Goal: Information Seeking & Learning: Learn about a topic

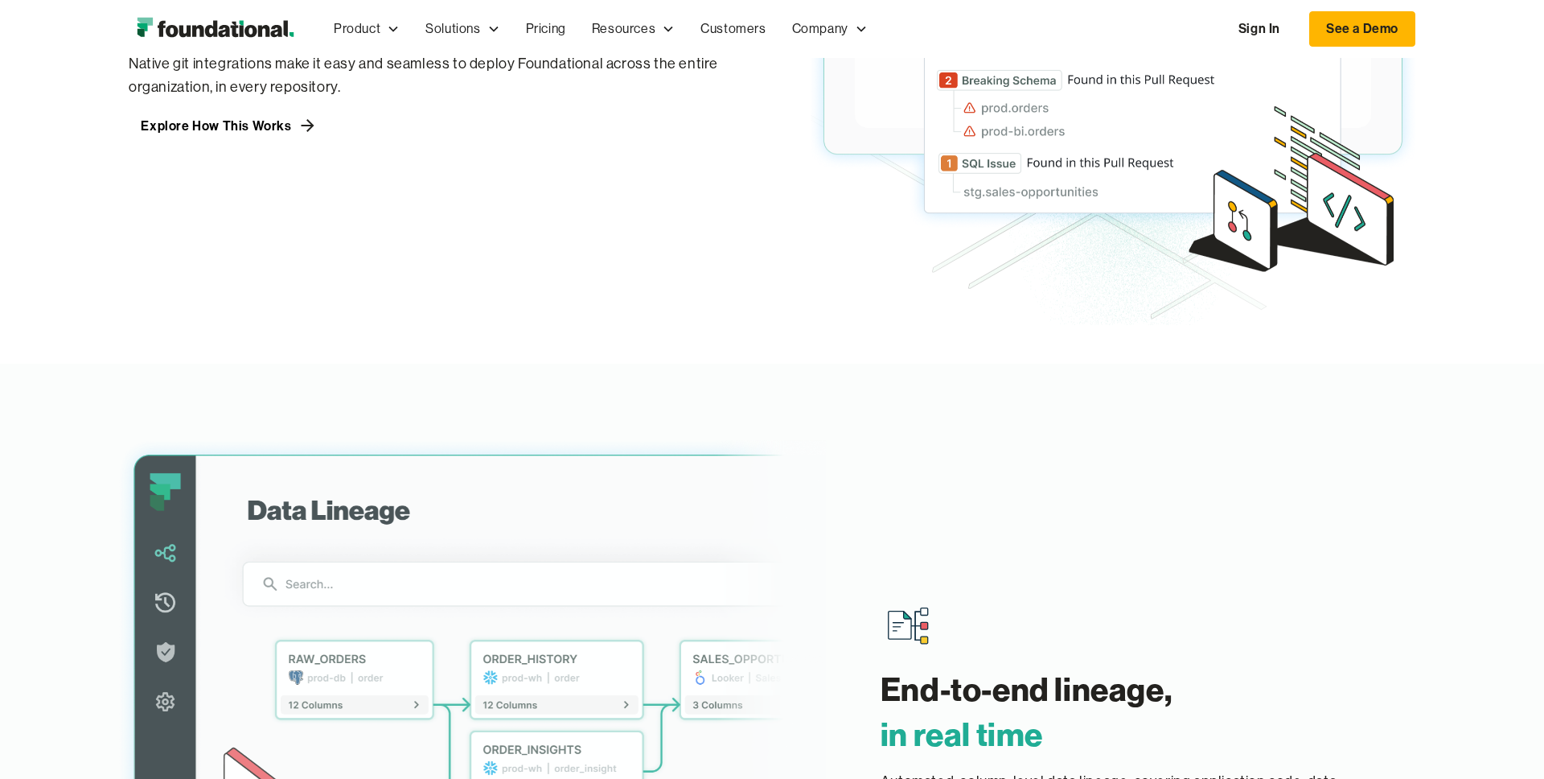
scroll to position [1689, 0]
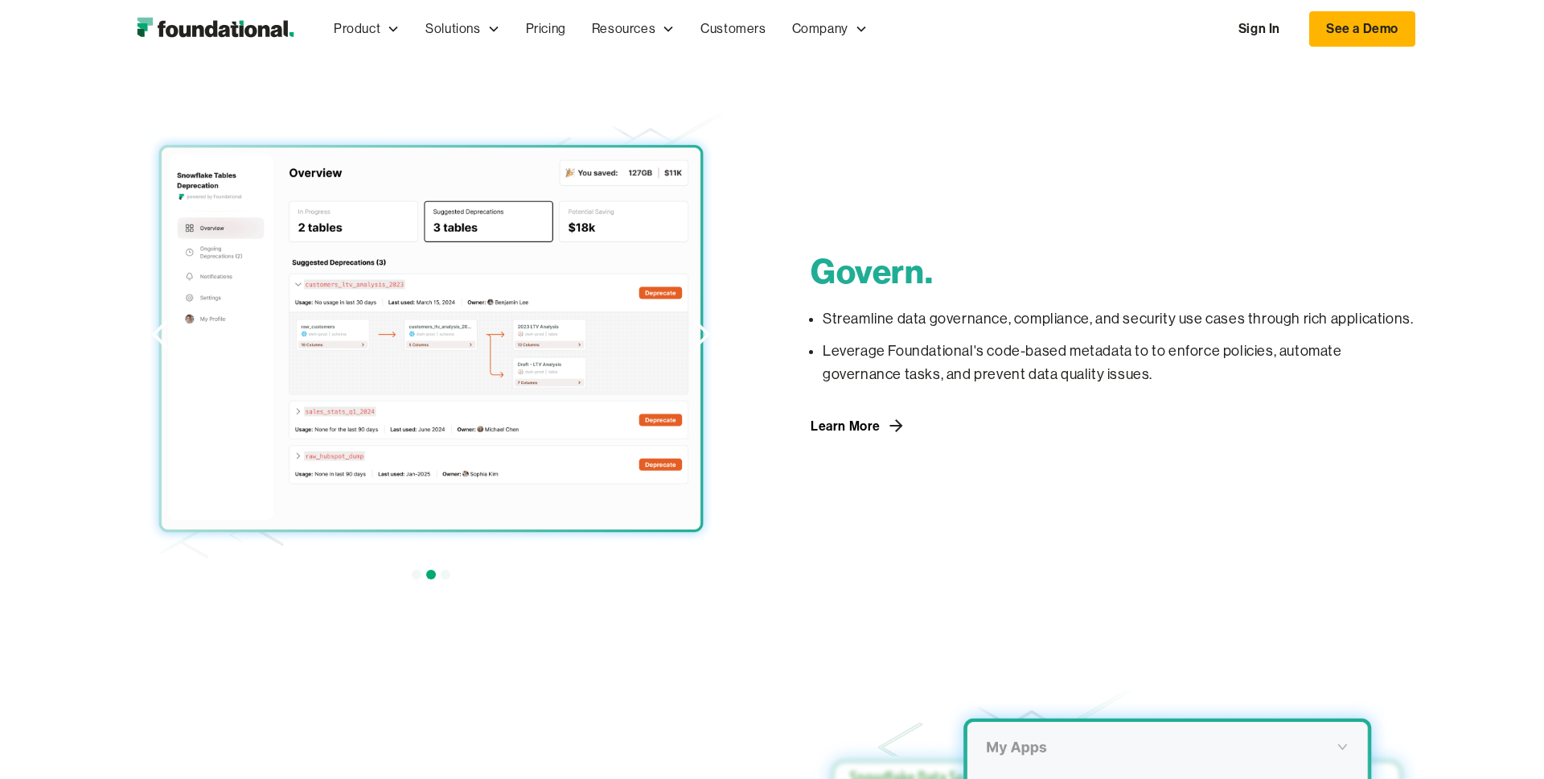
scroll to position [1205, 0]
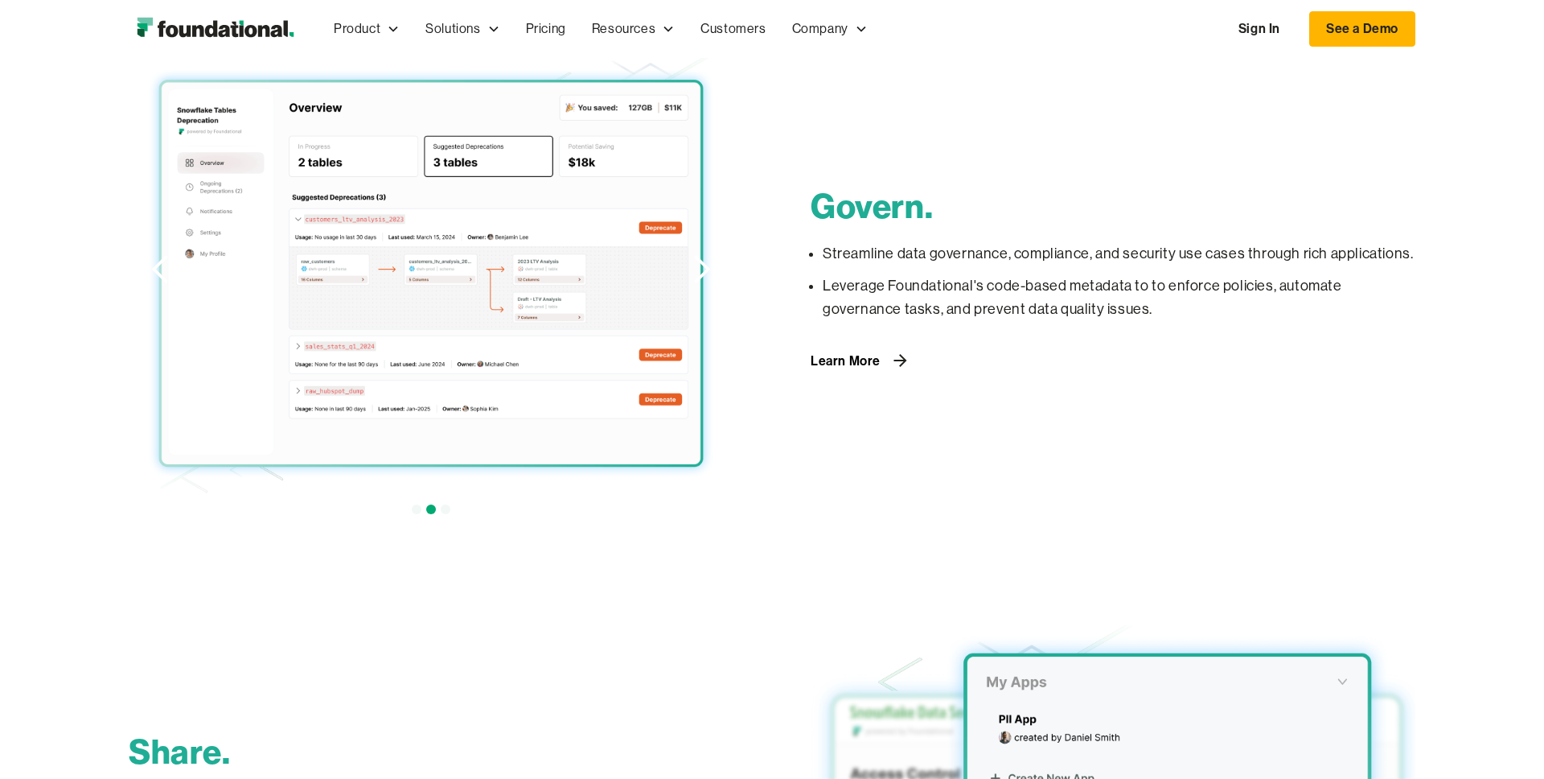
click at [880, 369] on link "Learn More" at bounding box center [859, 360] width 96 height 26
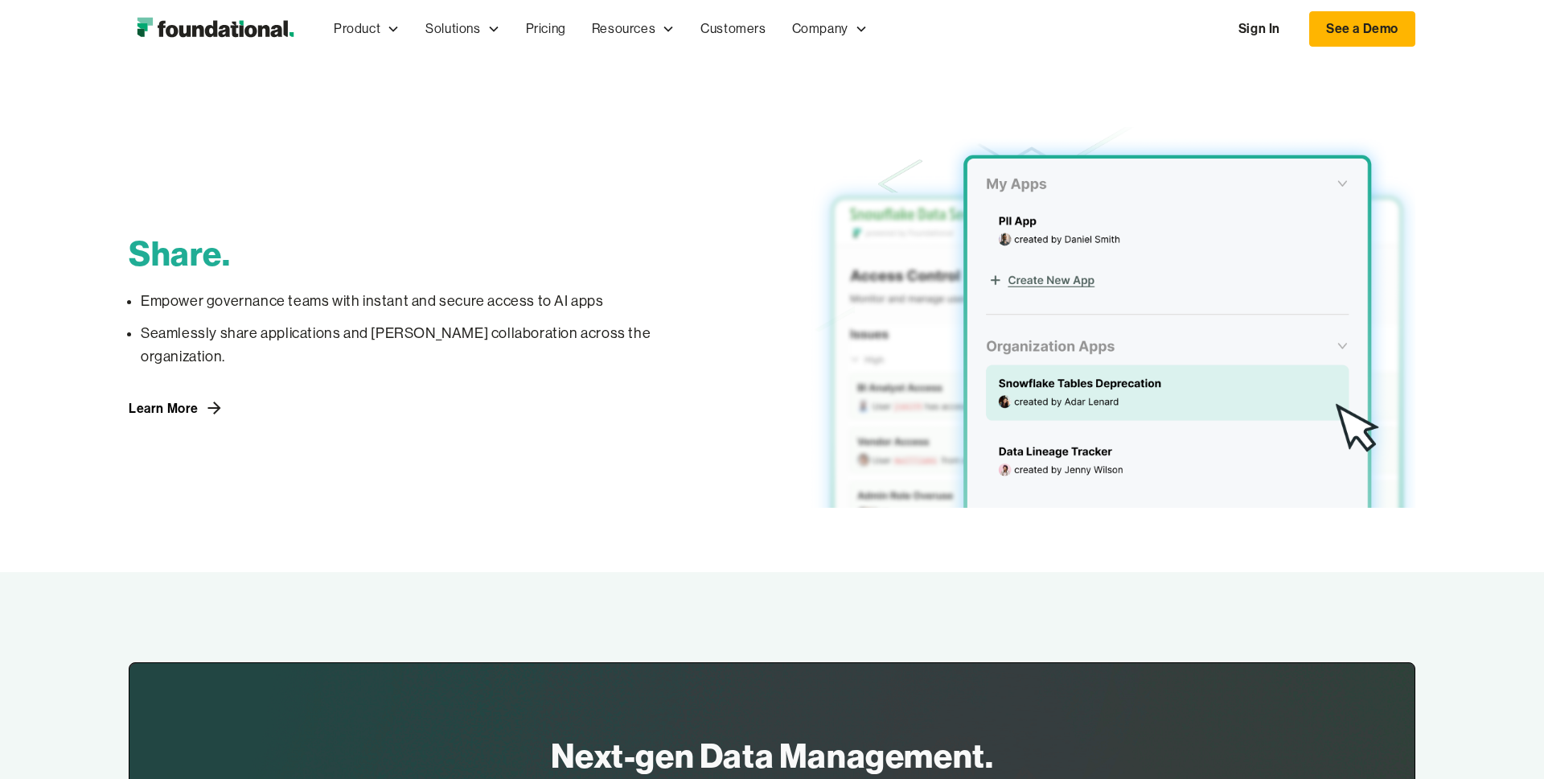
scroll to position [1729, 0]
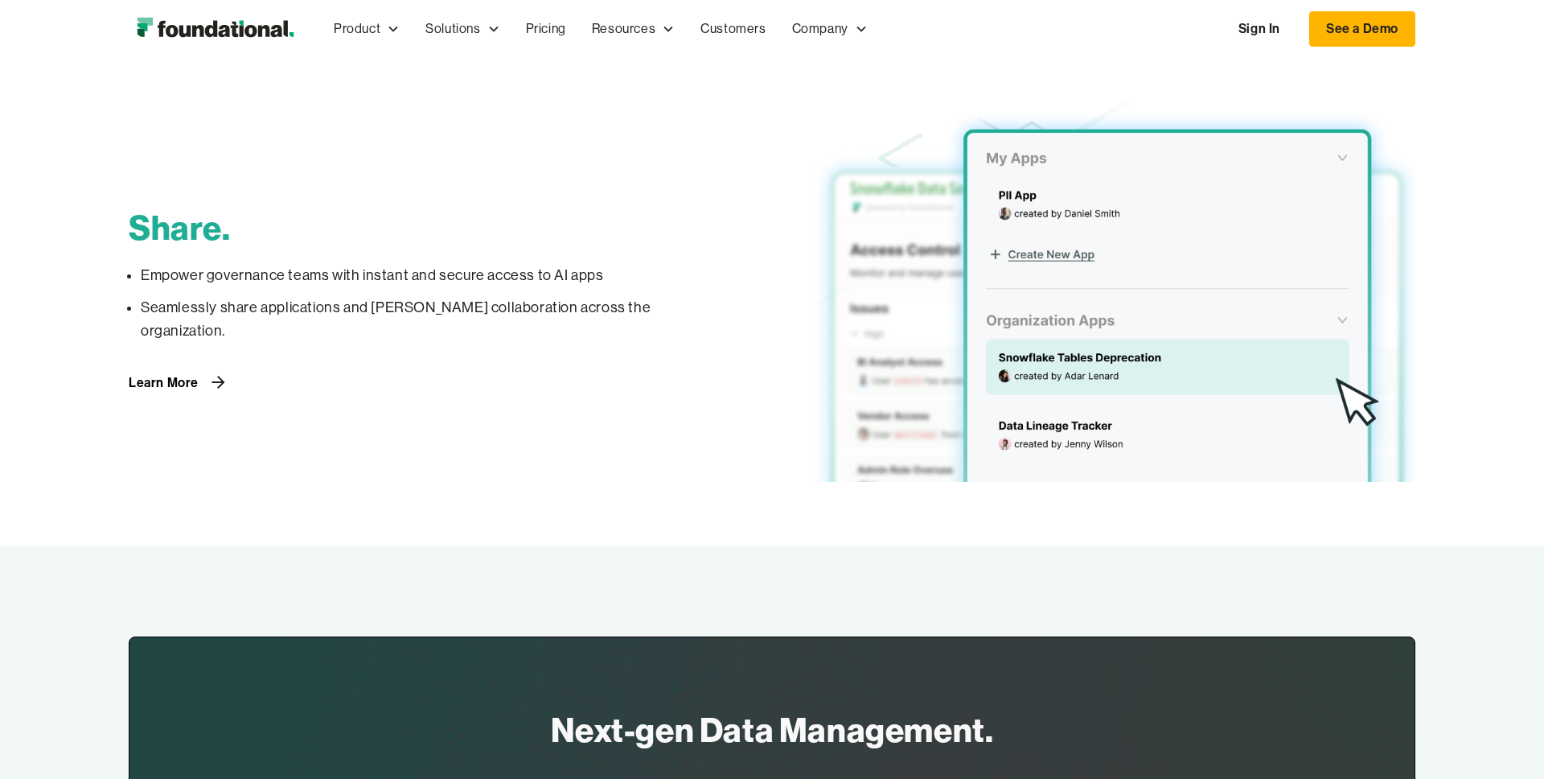
click at [178, 376] on div "Learn More" at bounding box center [164, 382] width 70 height 13
click at [189, 376] on div "Learn More" at bounding box center [164, 382] width 70 height 13
click at [211, 372] on icon at bounding box center [219, 381] width 20 height 19
click at [211, 376] on icon at bounding box center [219, 381] width 20 height 19
click at [211, 372] on icon at bounding box center [219, 381] width 20 height 19
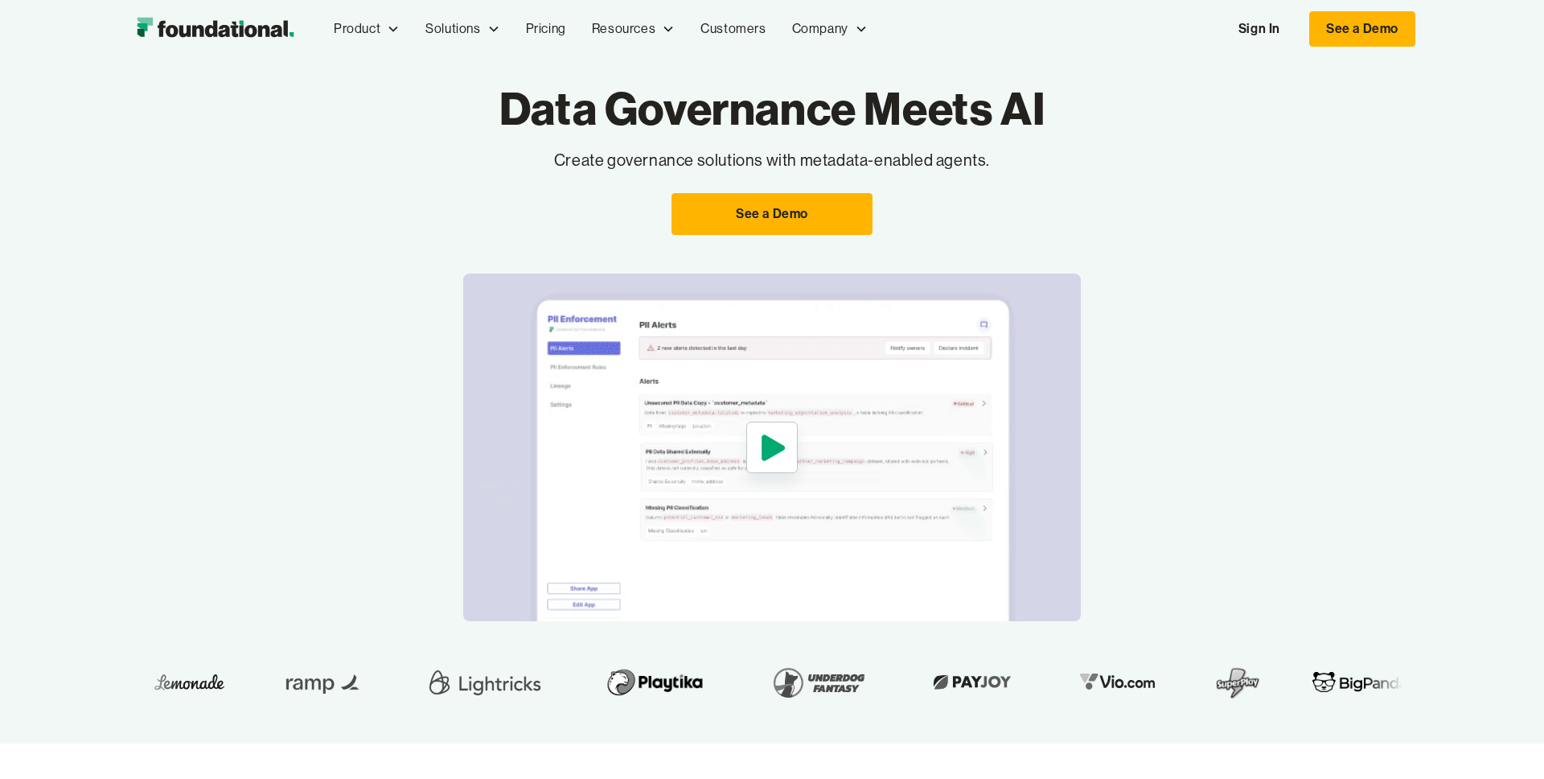
scroll to position [0, 0]
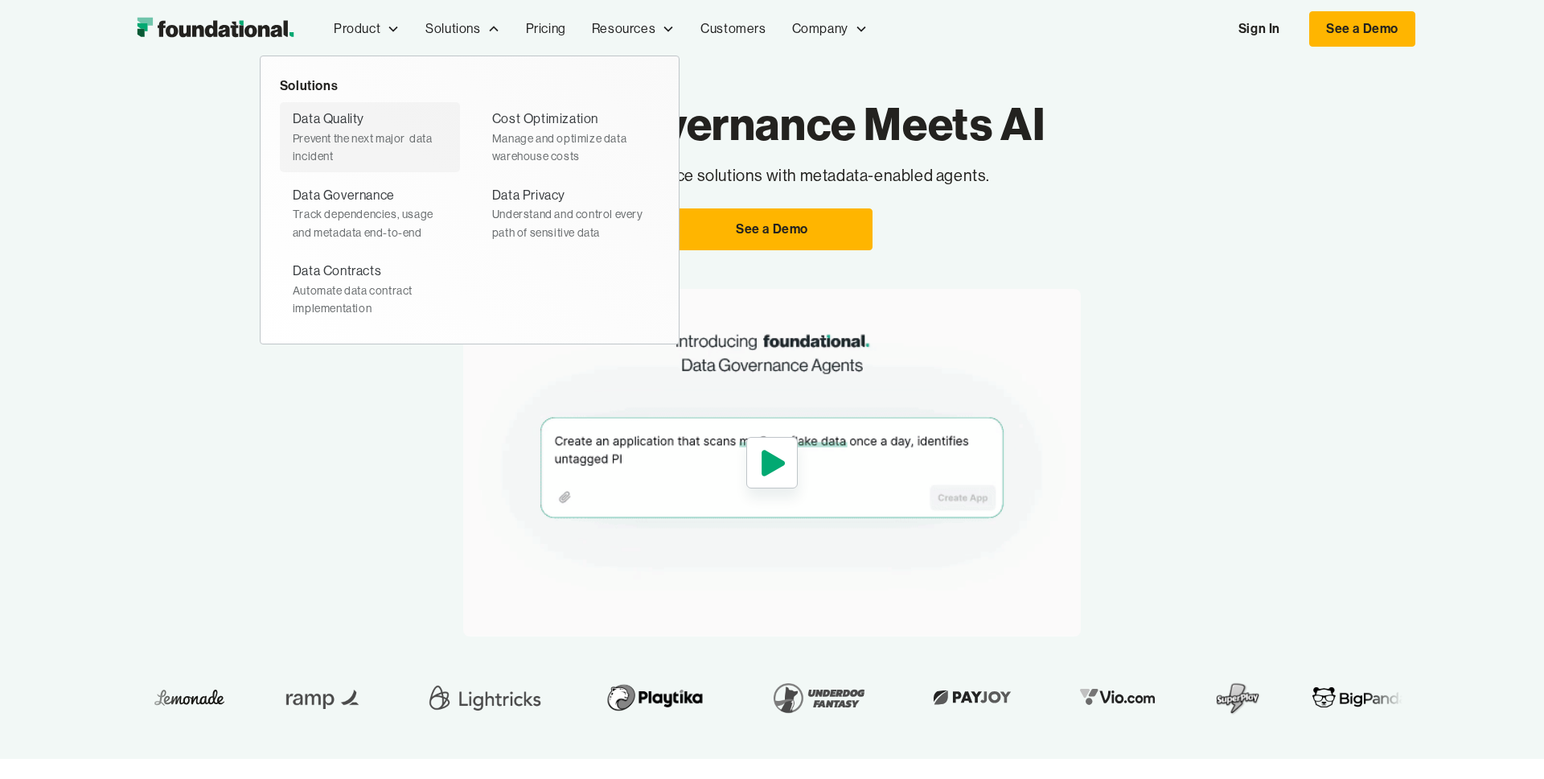
click at [332, 128] on div "Data Quality" at bounding box center [329, 119] width 72 height 21
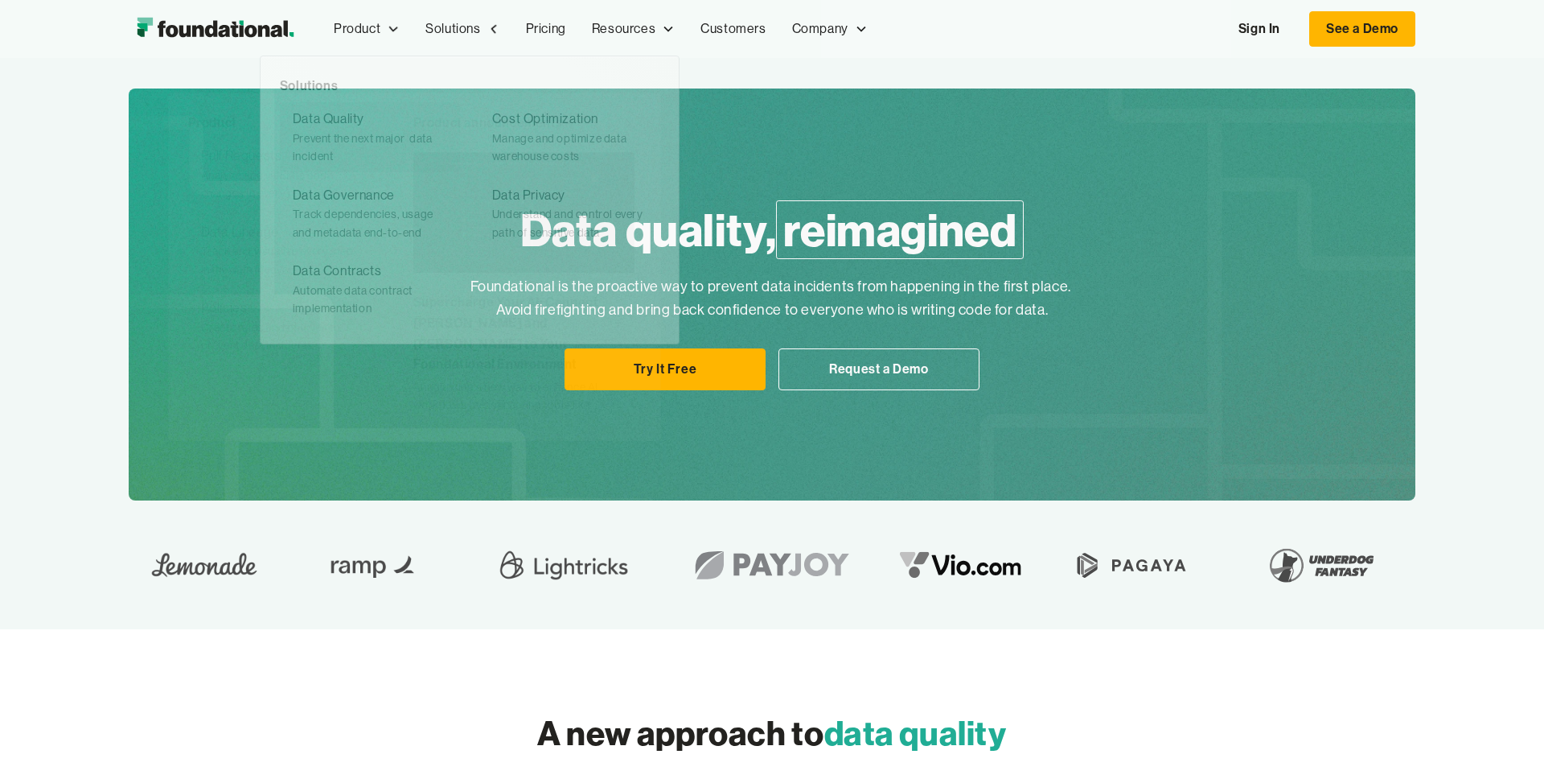
scroll to position [10, 0]
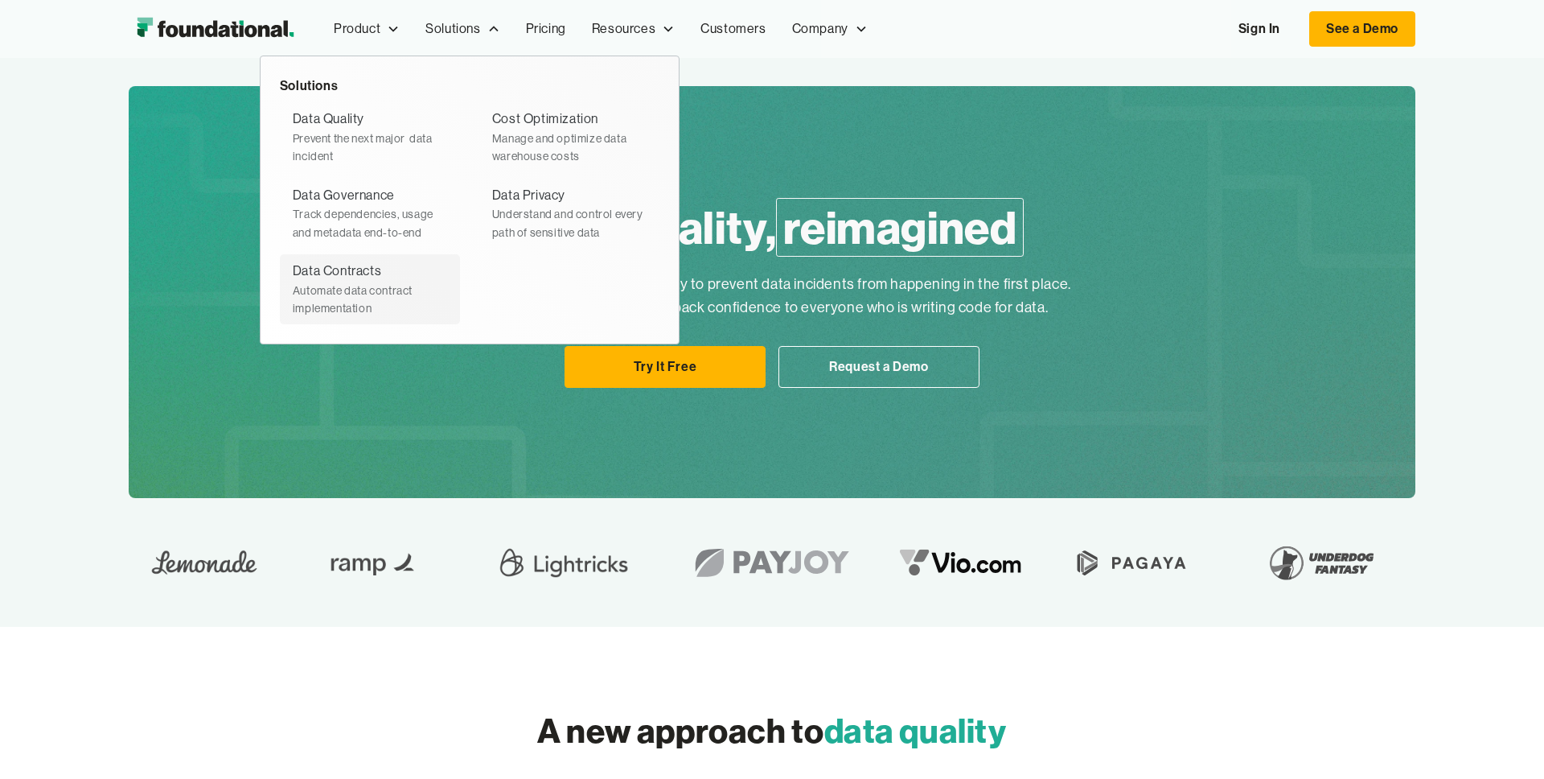
click at [360, 277] on div "Data Contracts" at bounding box center [337, 271] width 88 height 21
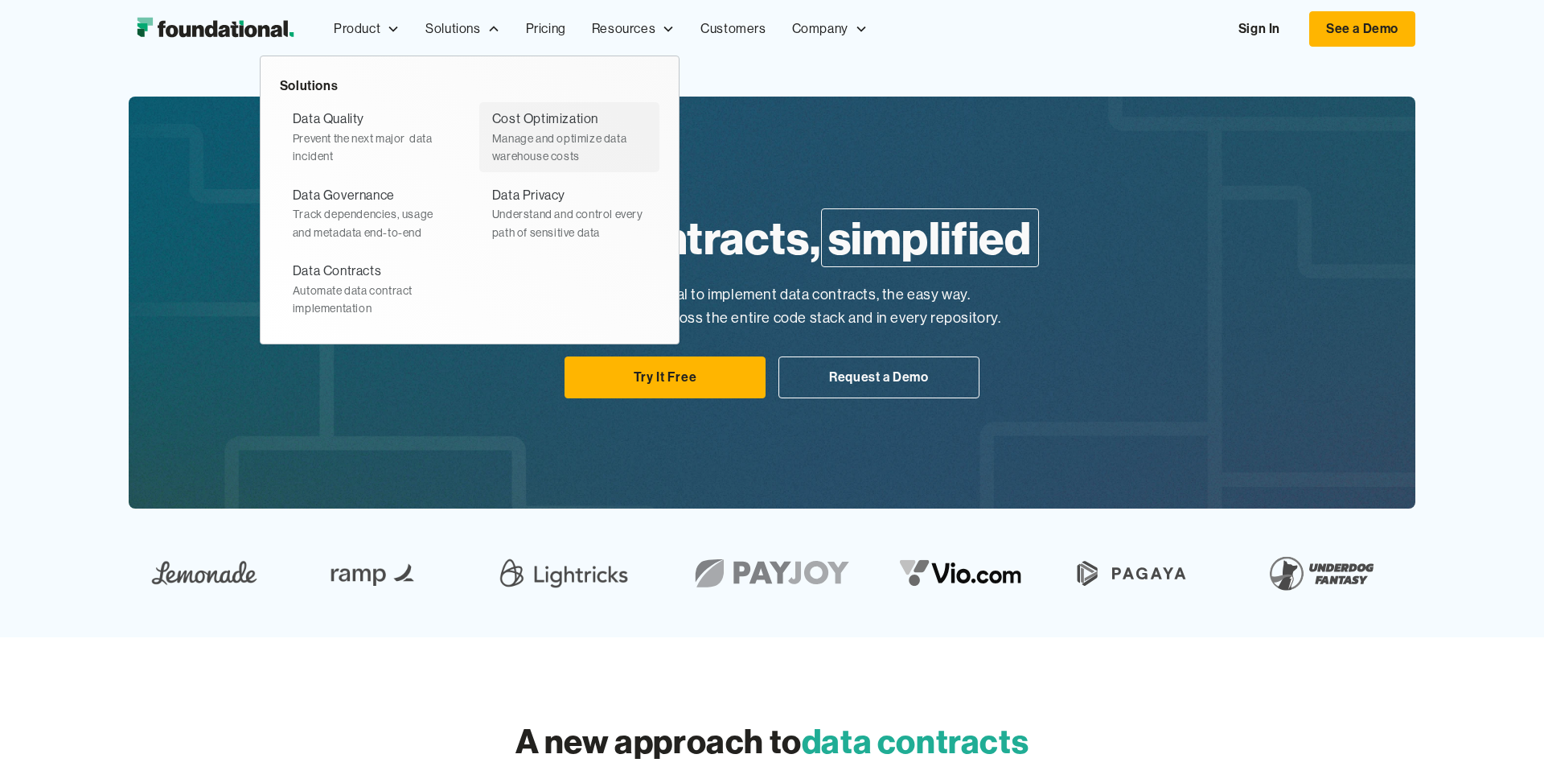
click at [572, 125] on div "Cost Optimization" at bounding box center [545, 119] width 106 height 21
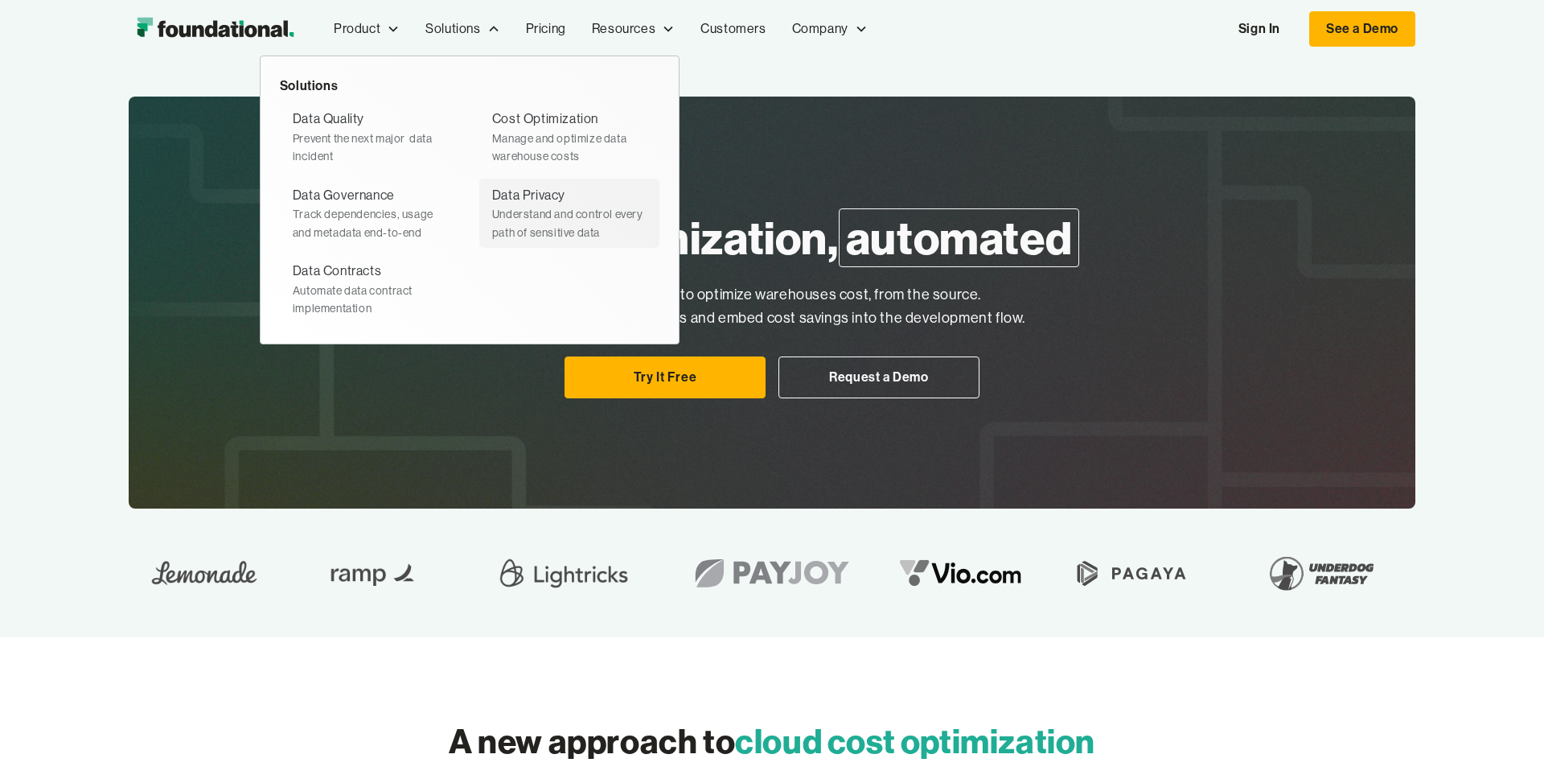
click at [516, 206] on div "Understand and control every path of sensitive data" at bounding box center [569, 223] width 154 height 36
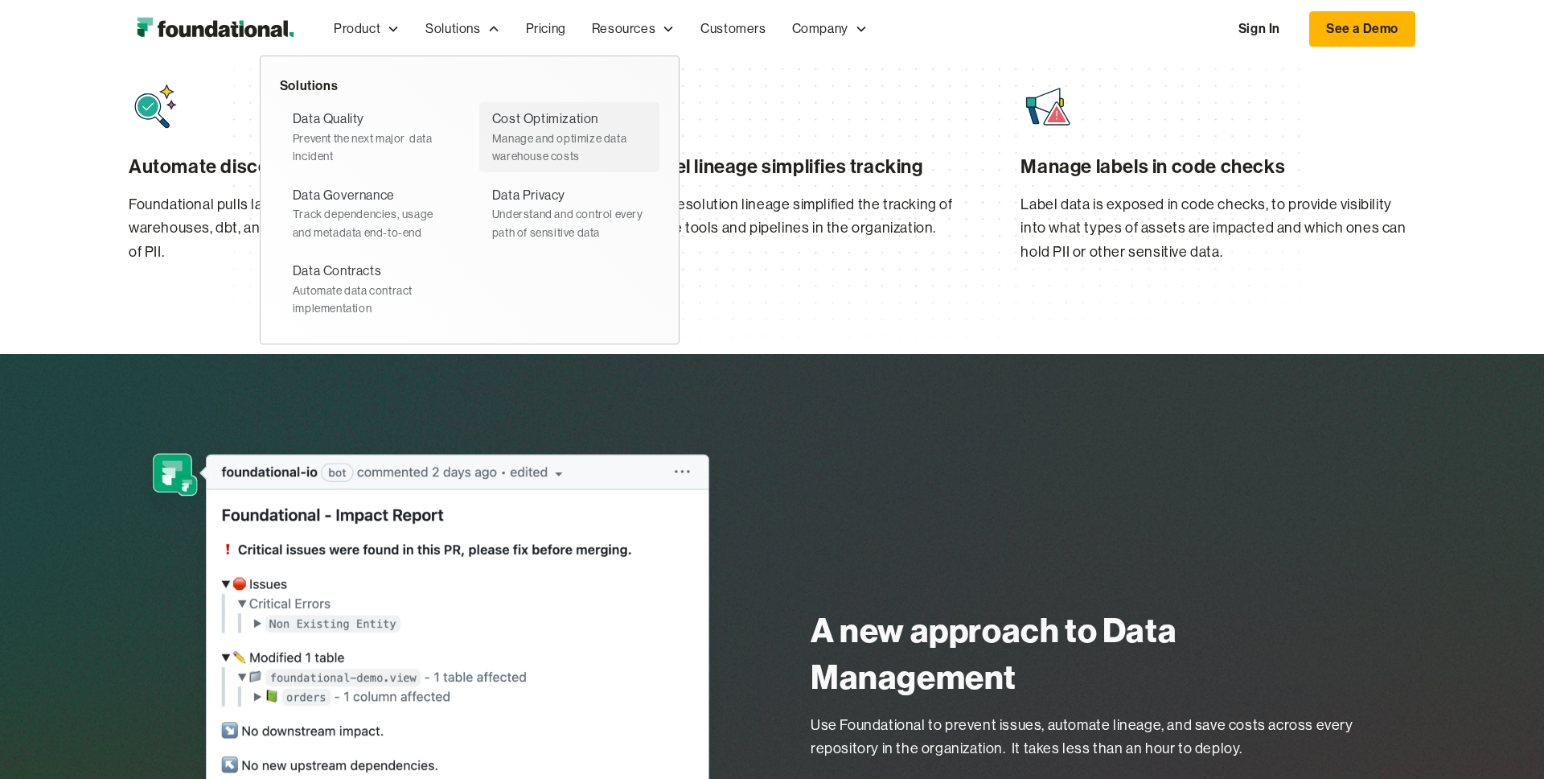
scroll to position [810, 0]
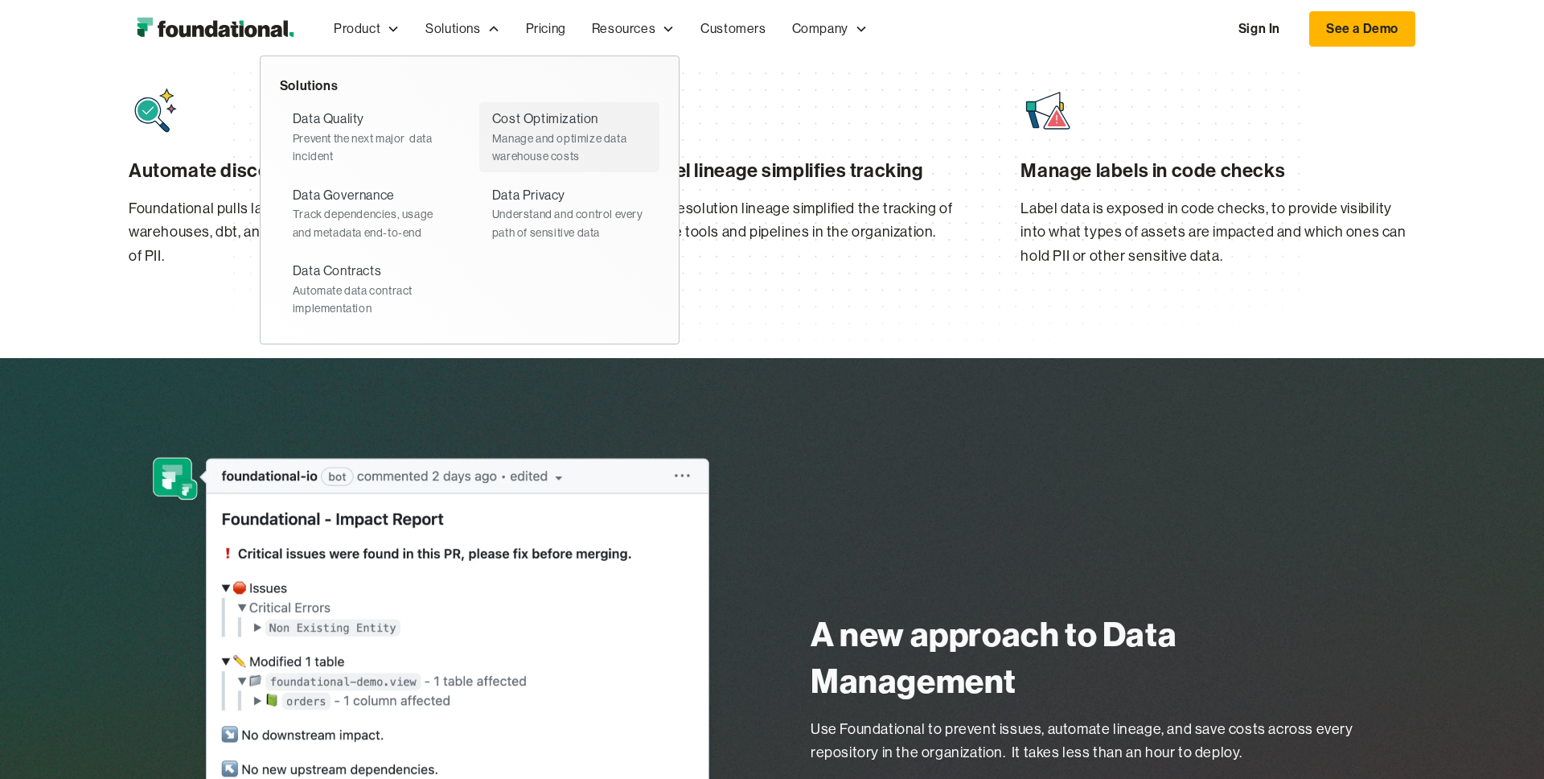
click at [528, 125] on div "Cost Optimization" at bounding box center [545, 119] width 106 height 21
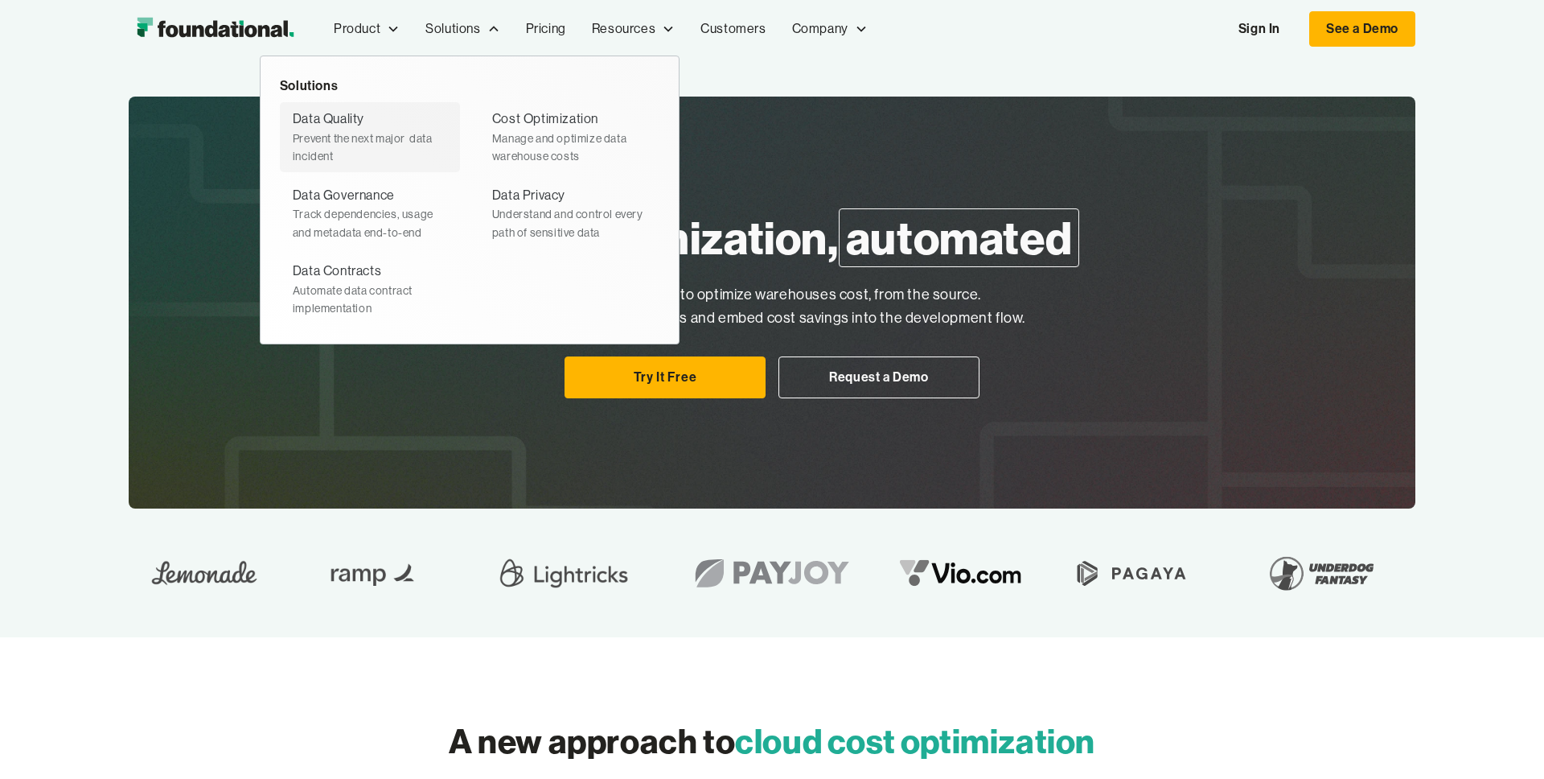
click at [373, 125] on div "Data Quality Prevent the next major  data incident" at bounding box center [370, 137] width 154 height 56
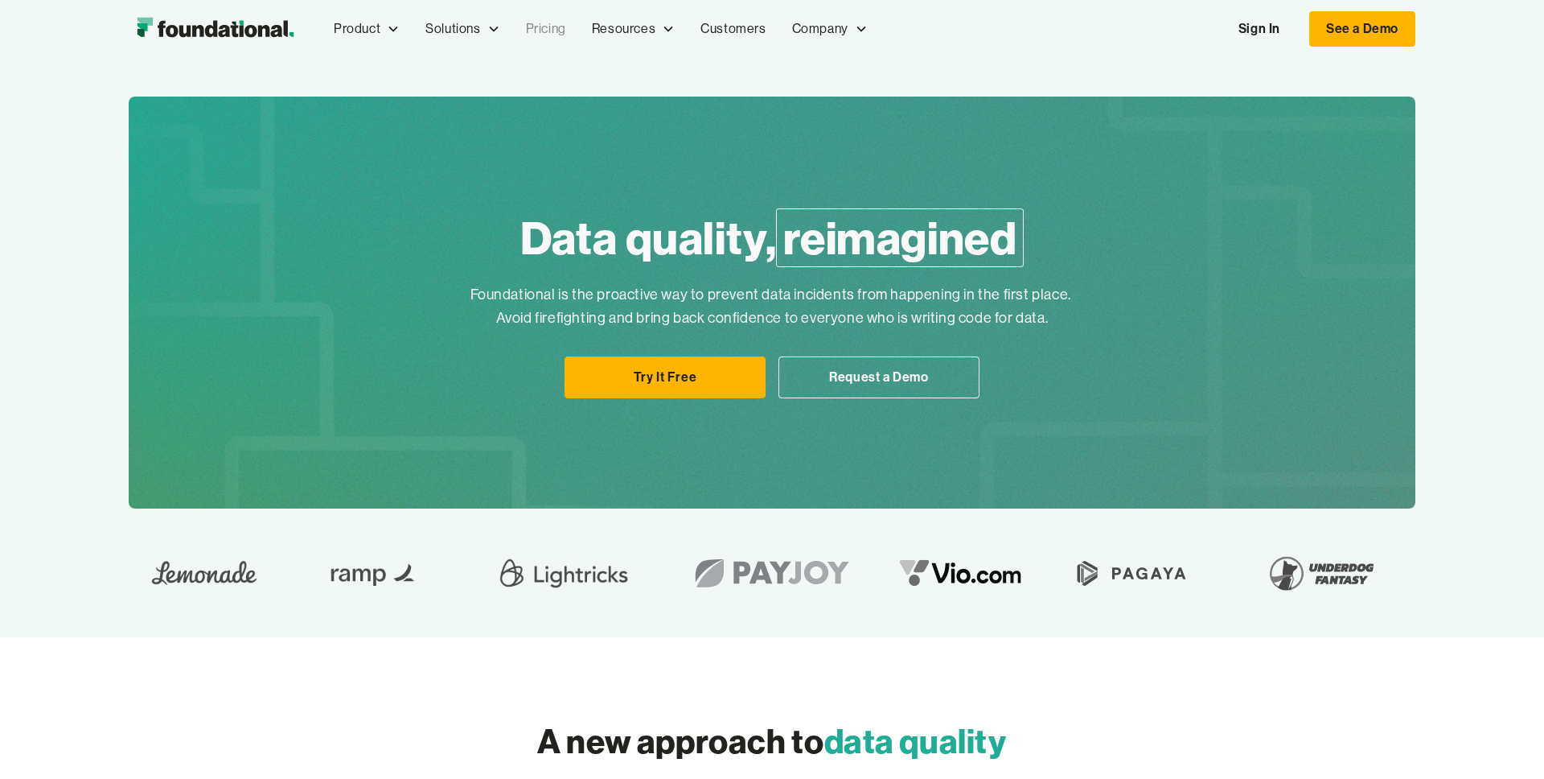
click at [555, 27] on link "Pricing" at bounding box center [546, 28] width 66 height 53
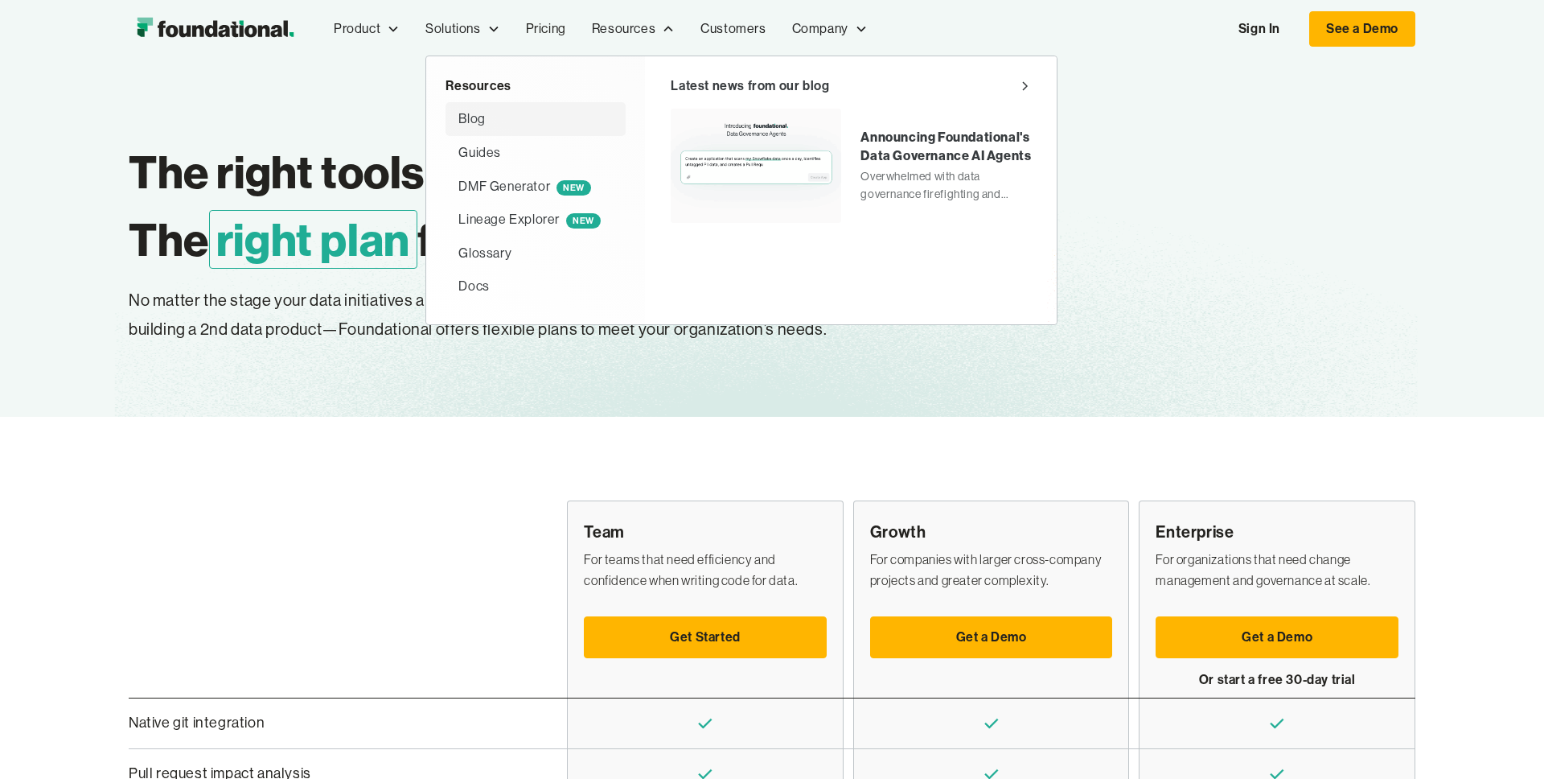
click at [482, 114] on div "Blog" at bounding box center [471, 119] width 27 height 21
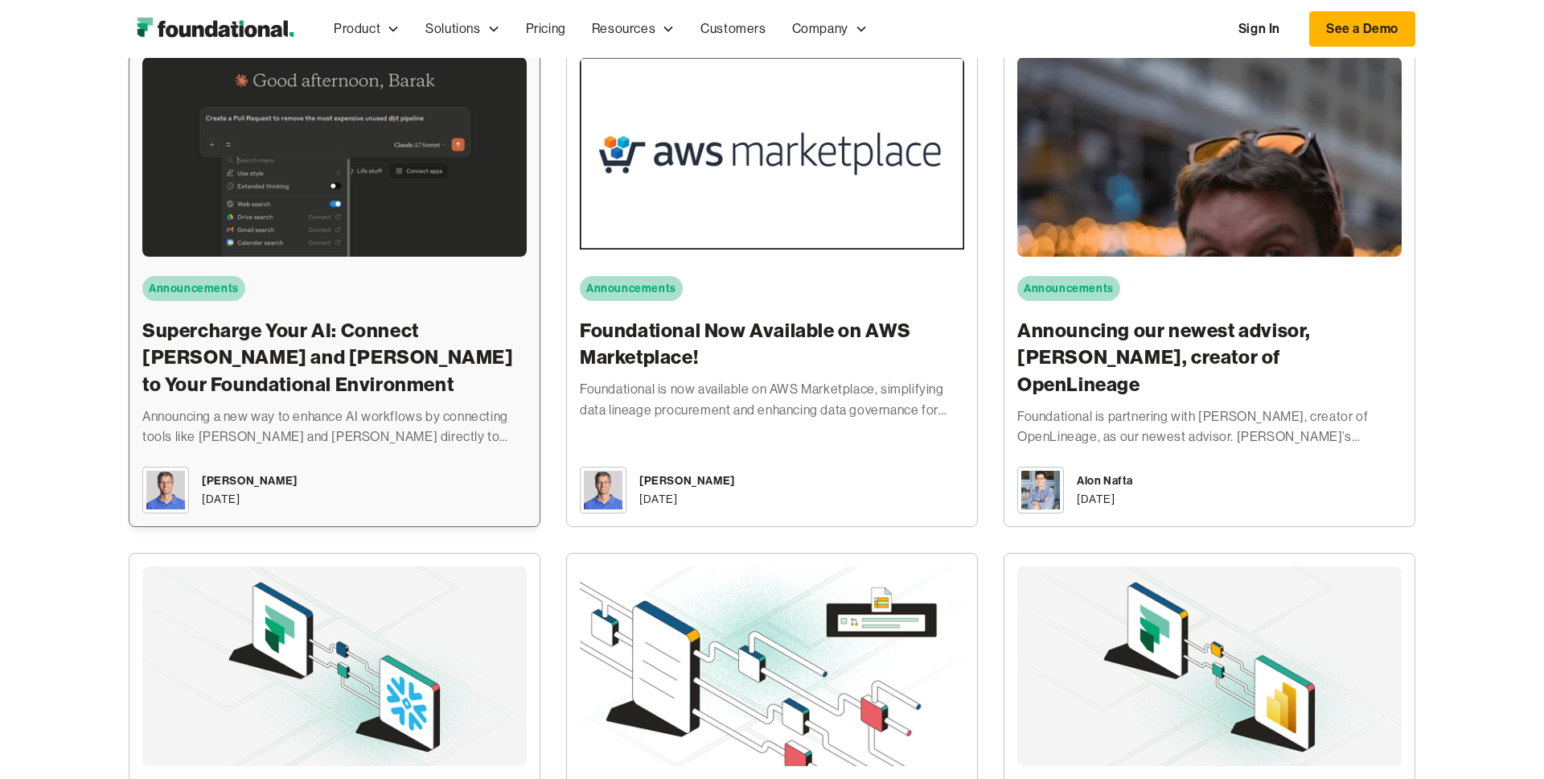
scroll to position [877, 0]
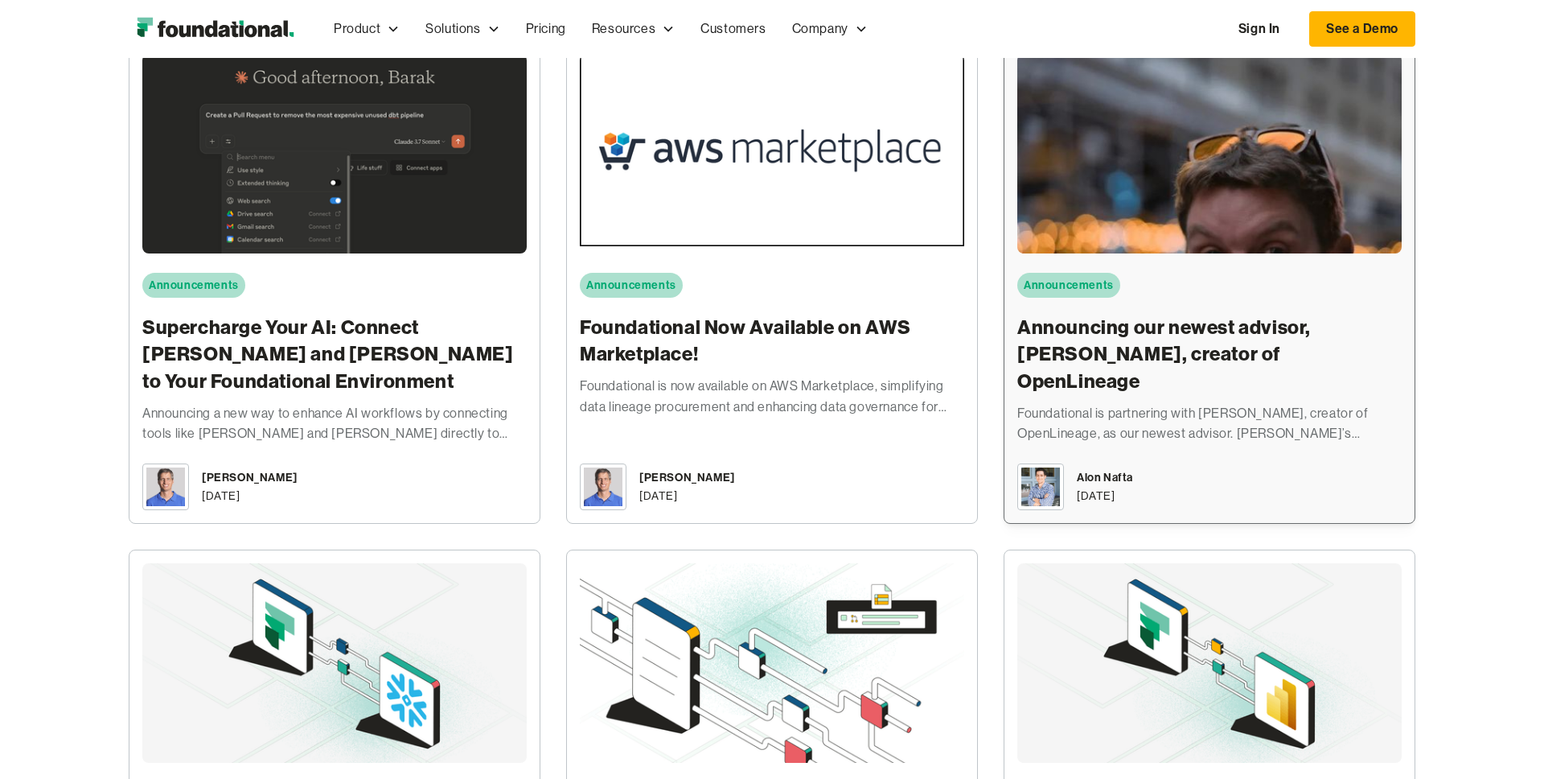
click at [1155, 360] on h3 "Announcing our newest advisor, [PERSON_NAME], creator of OpenLineage" at bounding box center [1209, 354] width 384 height 81
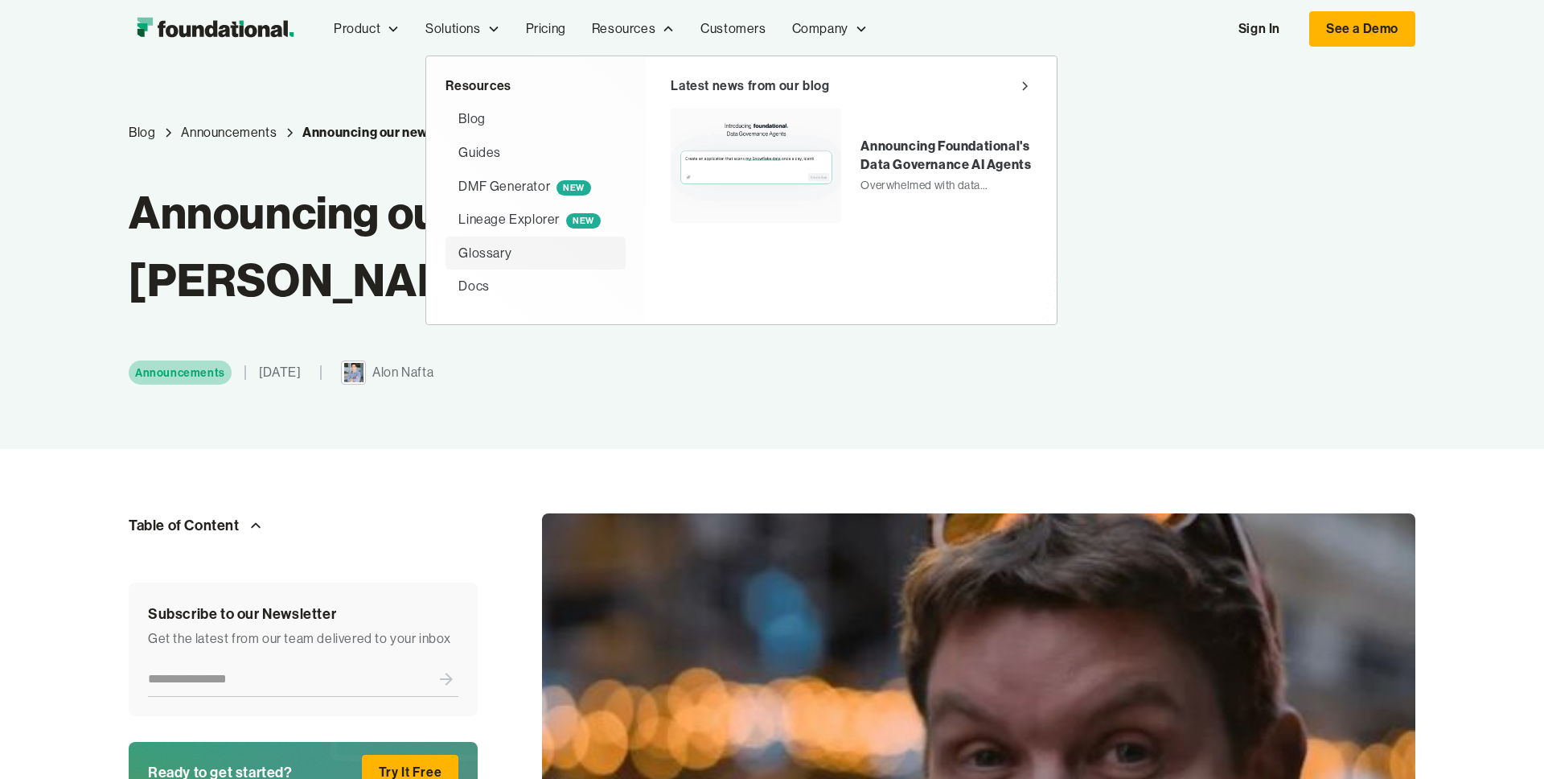
click at [495, 247] on div "Glossary" at bounding box center [484, 253] width 53 height 21
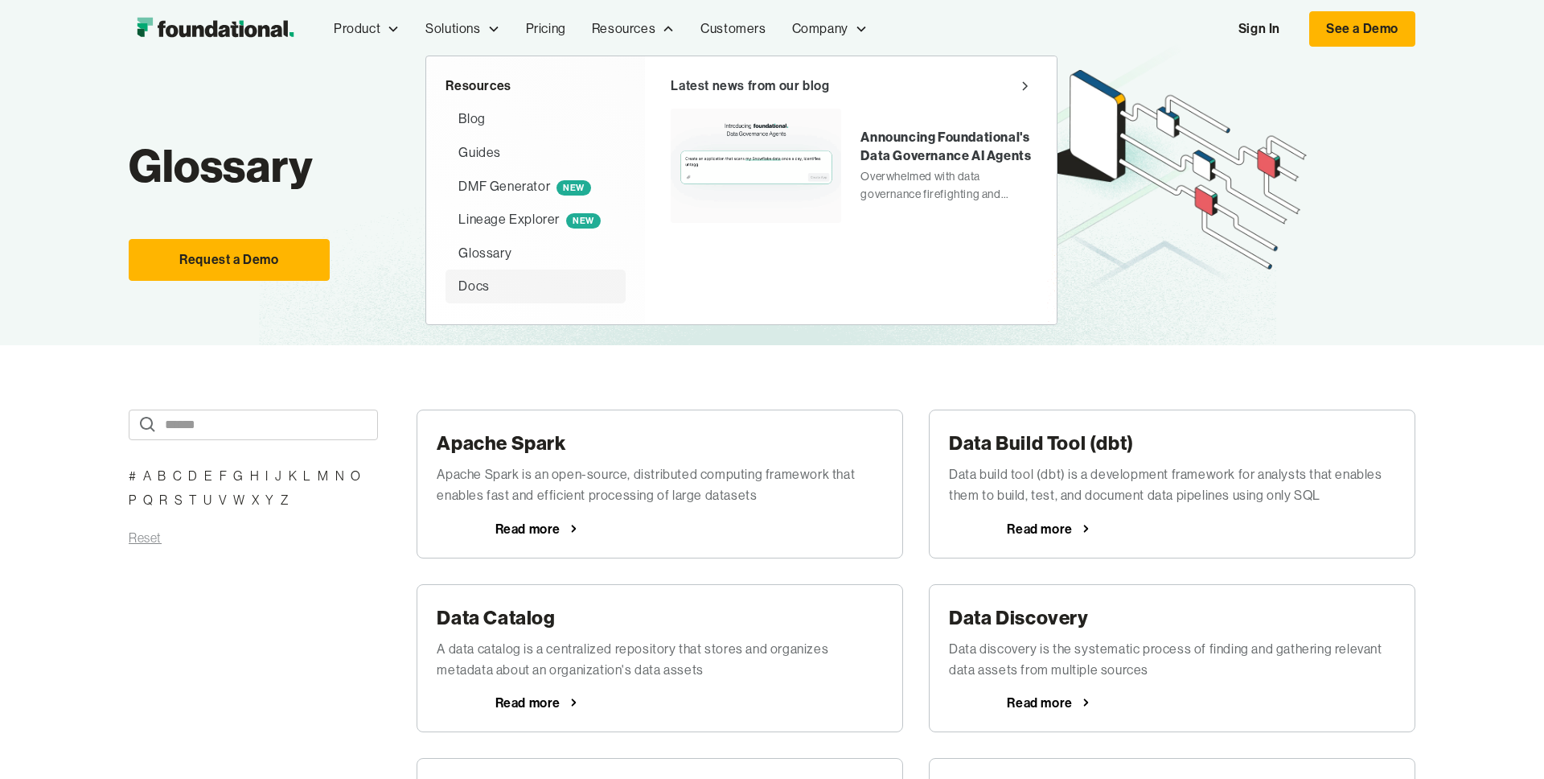
click at [486, 283] on div "Docs" at bounding box center [473, 286] width 31 height 21
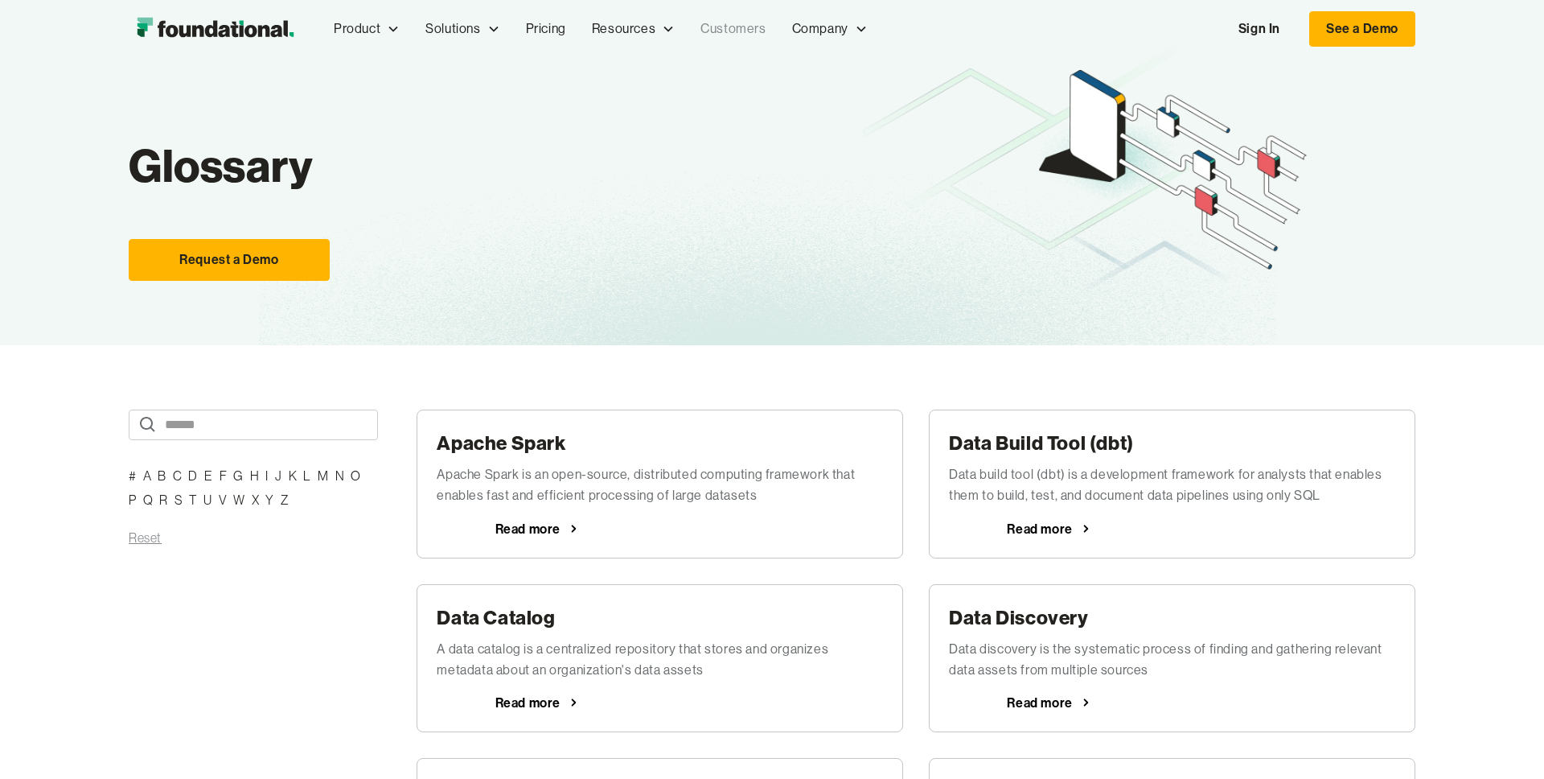
click at [745, 32] on link "Customers" at bounding box center [733, 28] width 91 height 53
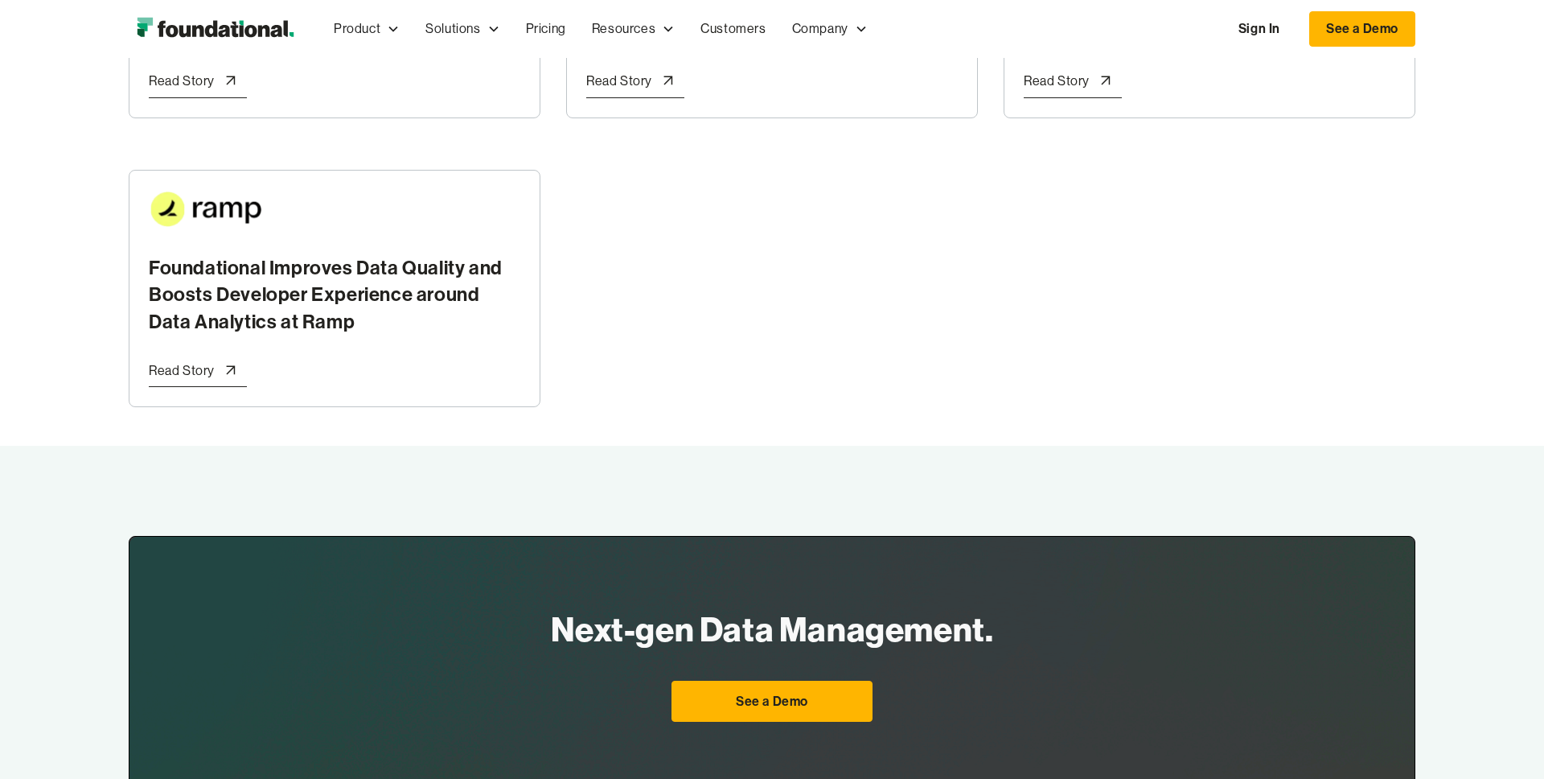
scroll to position [816, 0]
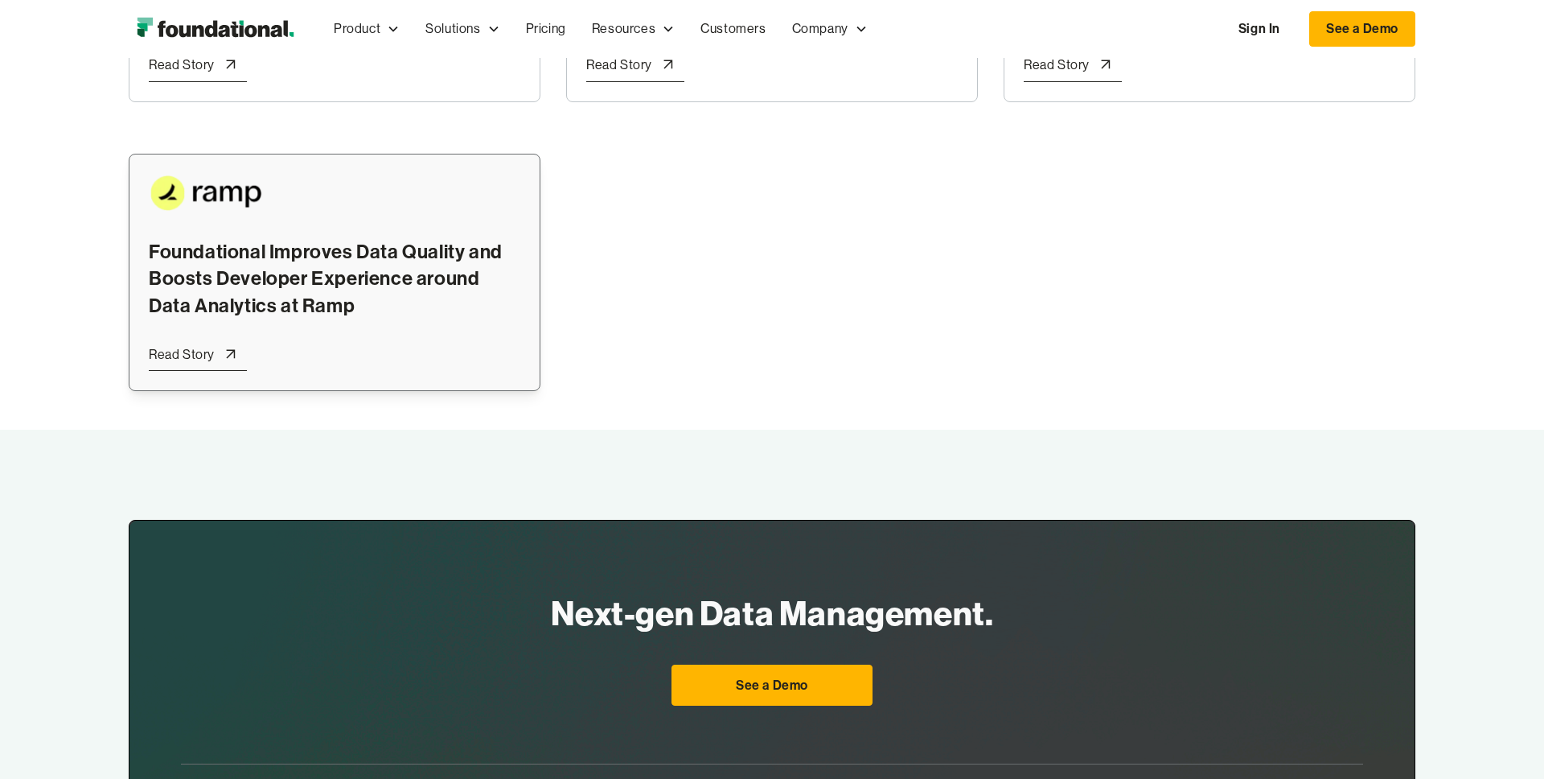
click at [290, 294] on h2 "Foundational Improves Data Quality and Boosts Developer Experience around Data …" at bounding box center [335, 278] width 372 height 81
